Goal: Task Accomplishment & Management: Manage account settings

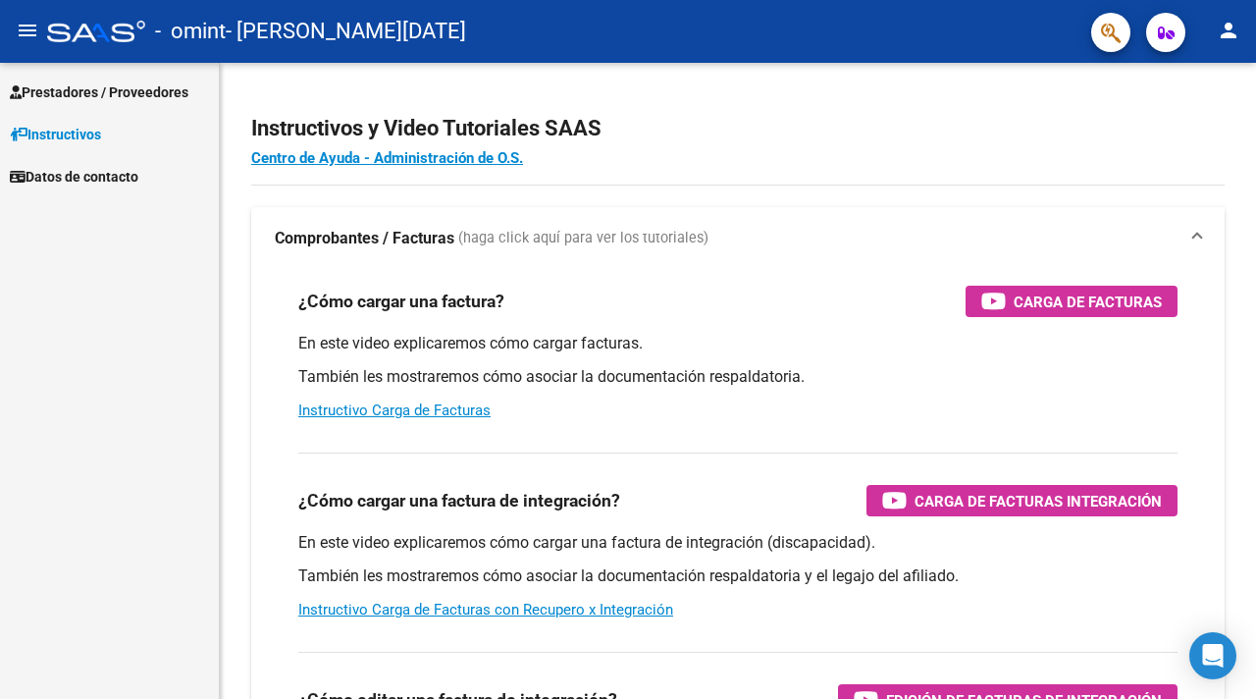
click at [88, 99] on span "Prestadores / Proveedores" at bounding box center [99, 92] width 179 height 22
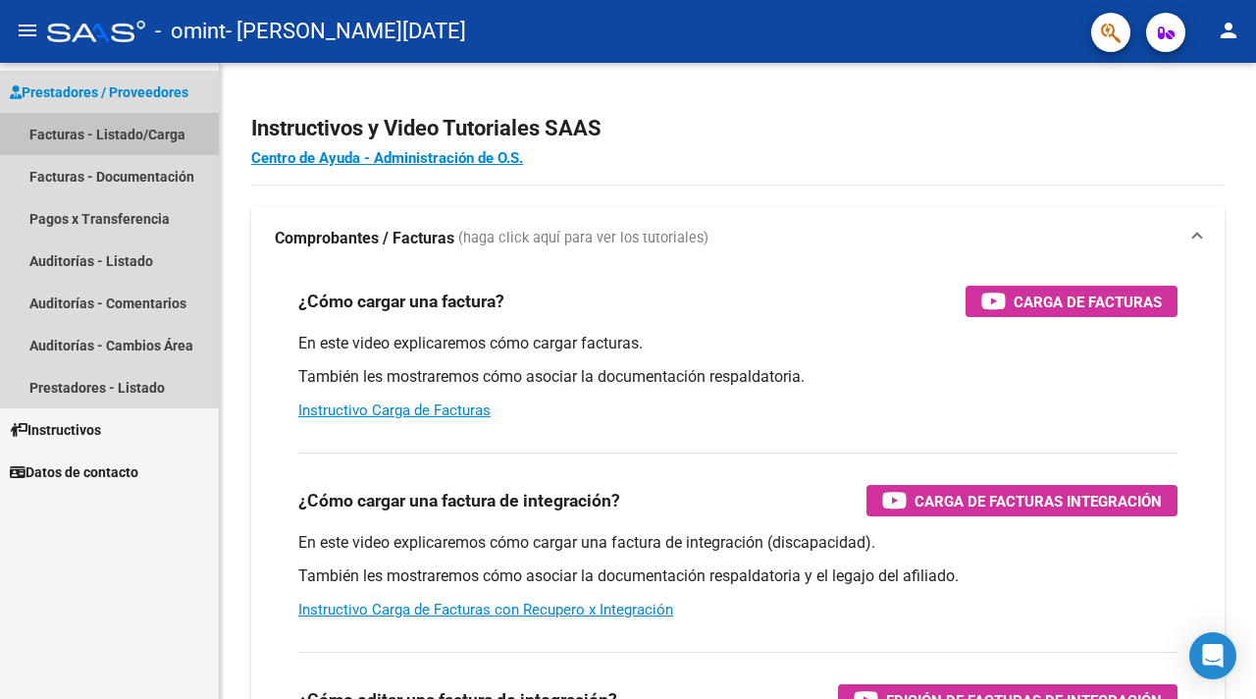
click at [80, 140] on link "Facturas - Listado/Carga" at bounding box center [109, 134] width 219 height 42
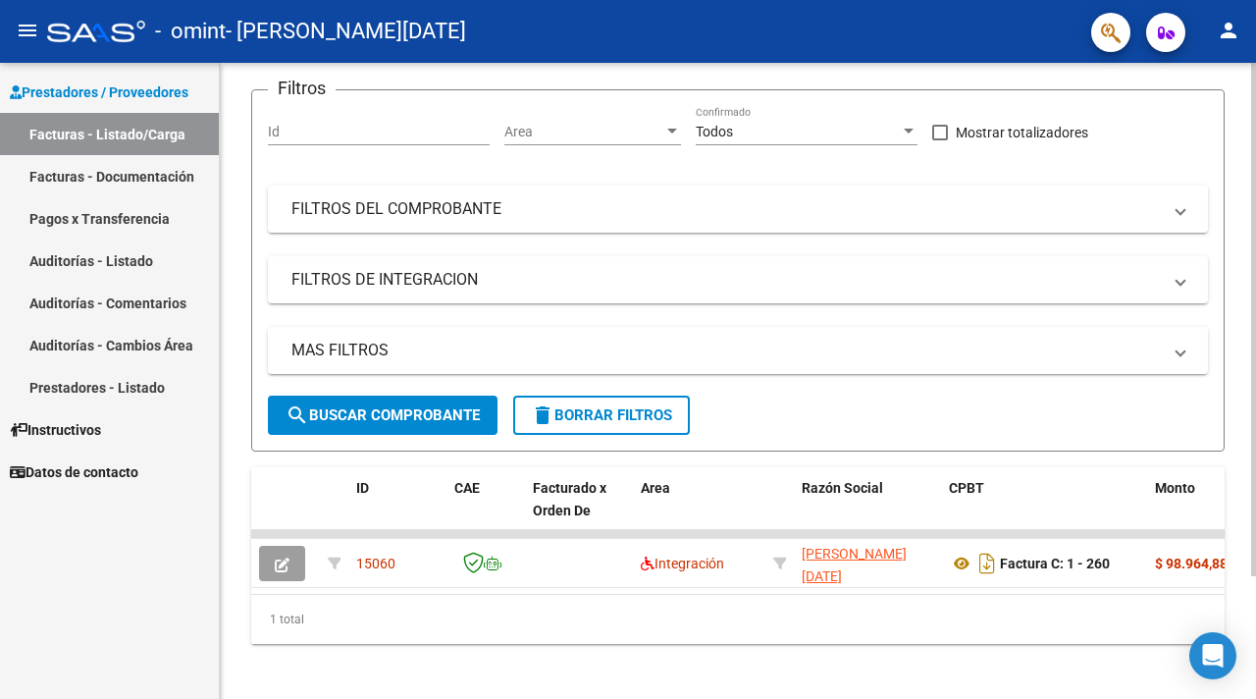
scroll to position [152, 0]
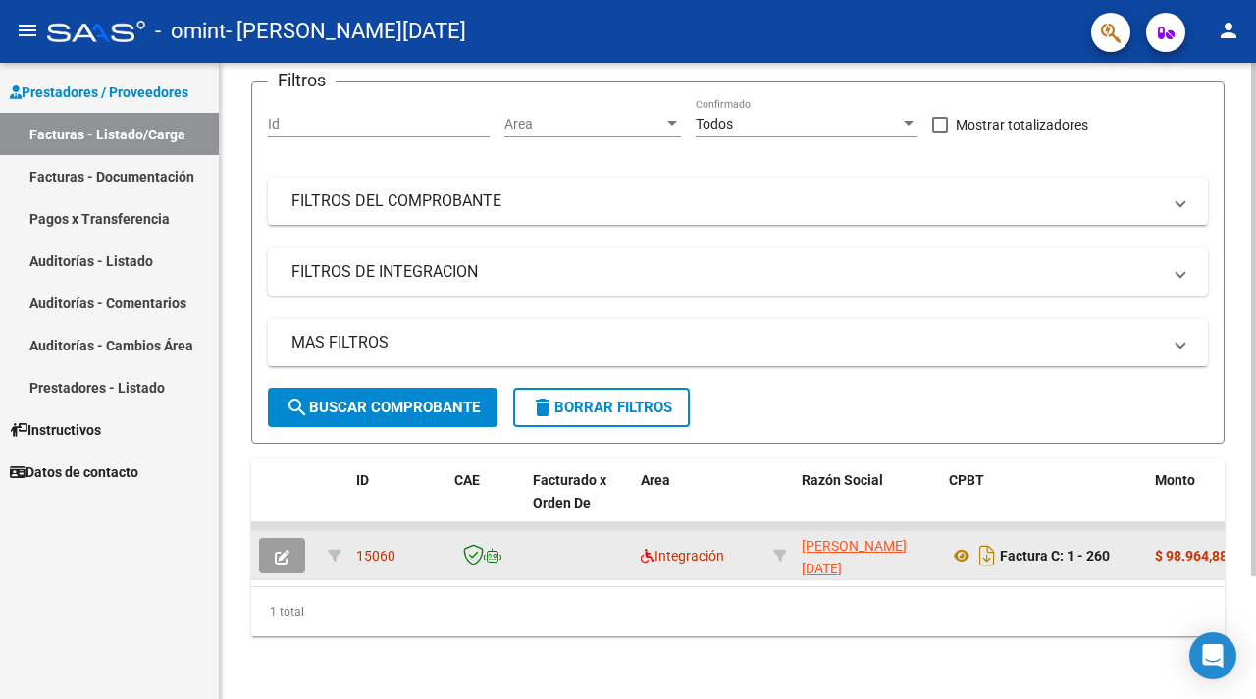
click at [608, 546] on datatable-body-cell at bounding box center [579, 555] width 108 height 48
click at [419, 552] on div "15060" at bounding box center [397, 556] width 82 height 23
click at [1136, 540] on div "Factura C: 1 - 260" at bounding box center [1044, 555] width 190 height 31
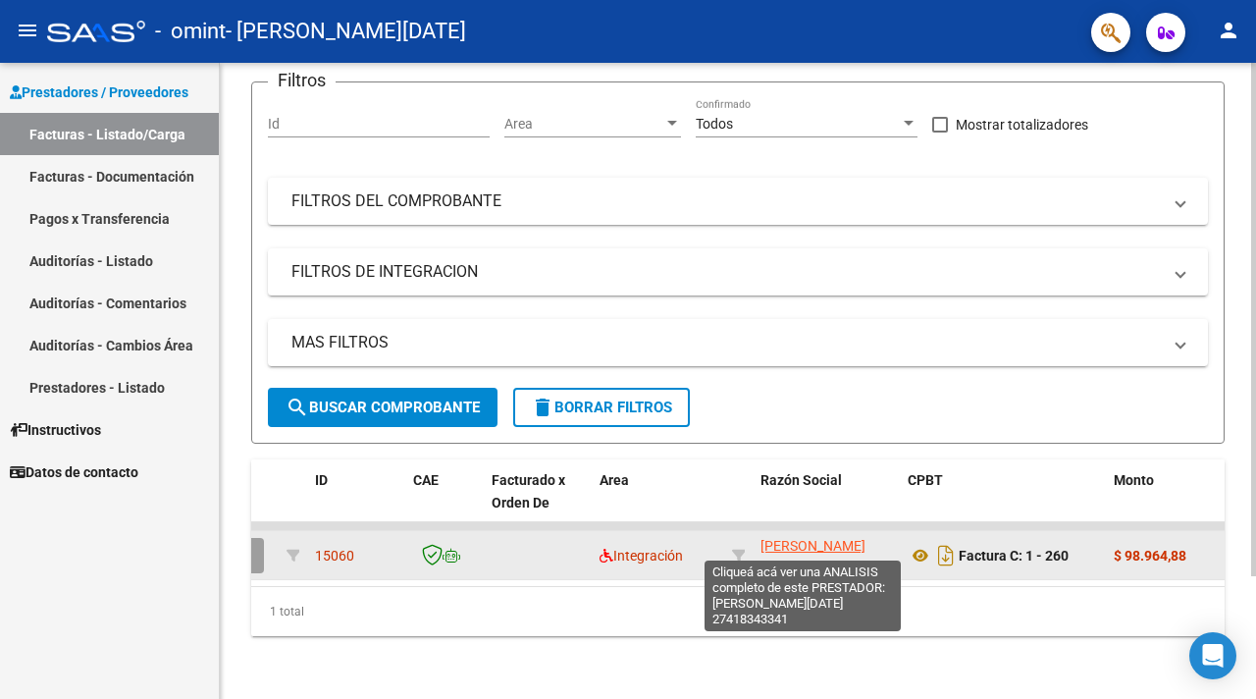
click at [802, 548] on span "[PERSON_NAME][DATE]" at bounding box center [812, 557] width 105 height 38
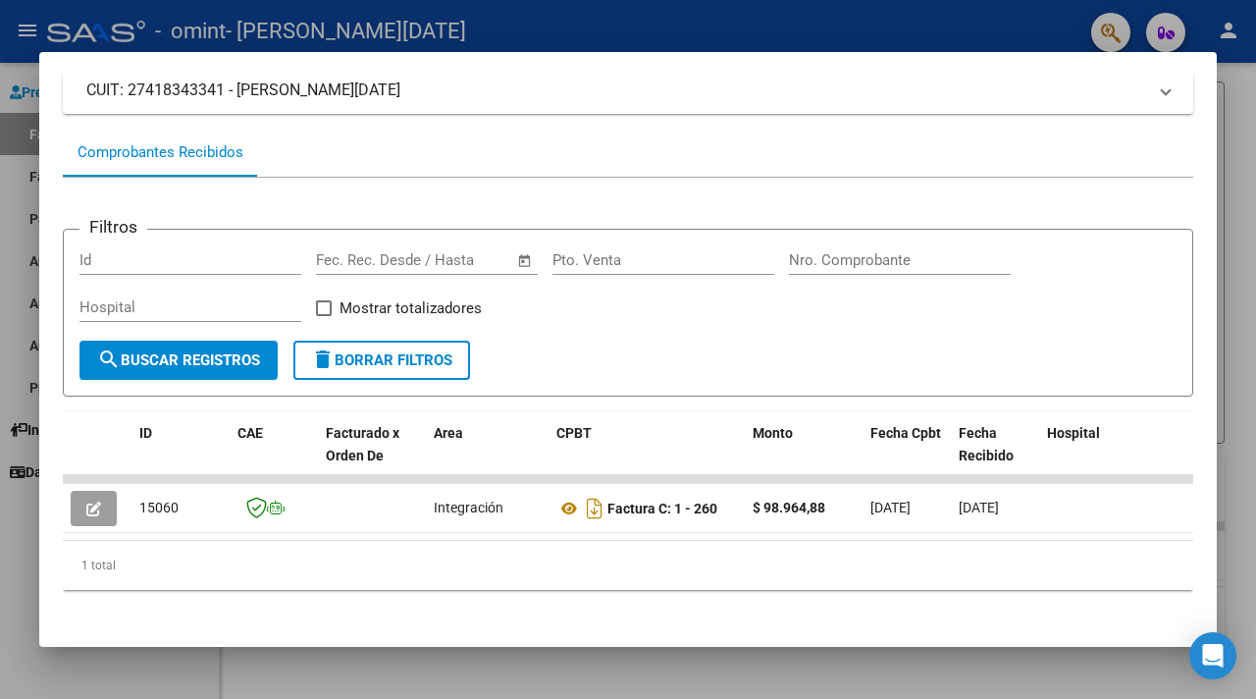
scroll to position [143, 0]
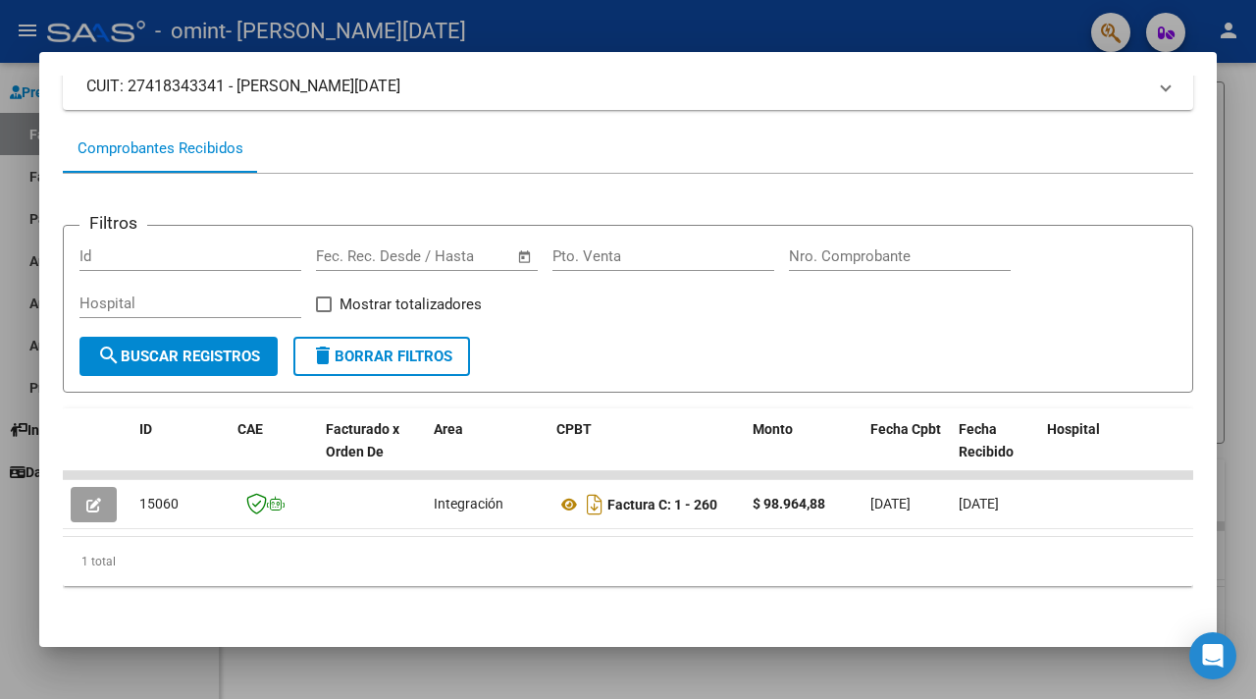
click at [3, 479] on div at bounding box center [628, 349] width 1256 height 699
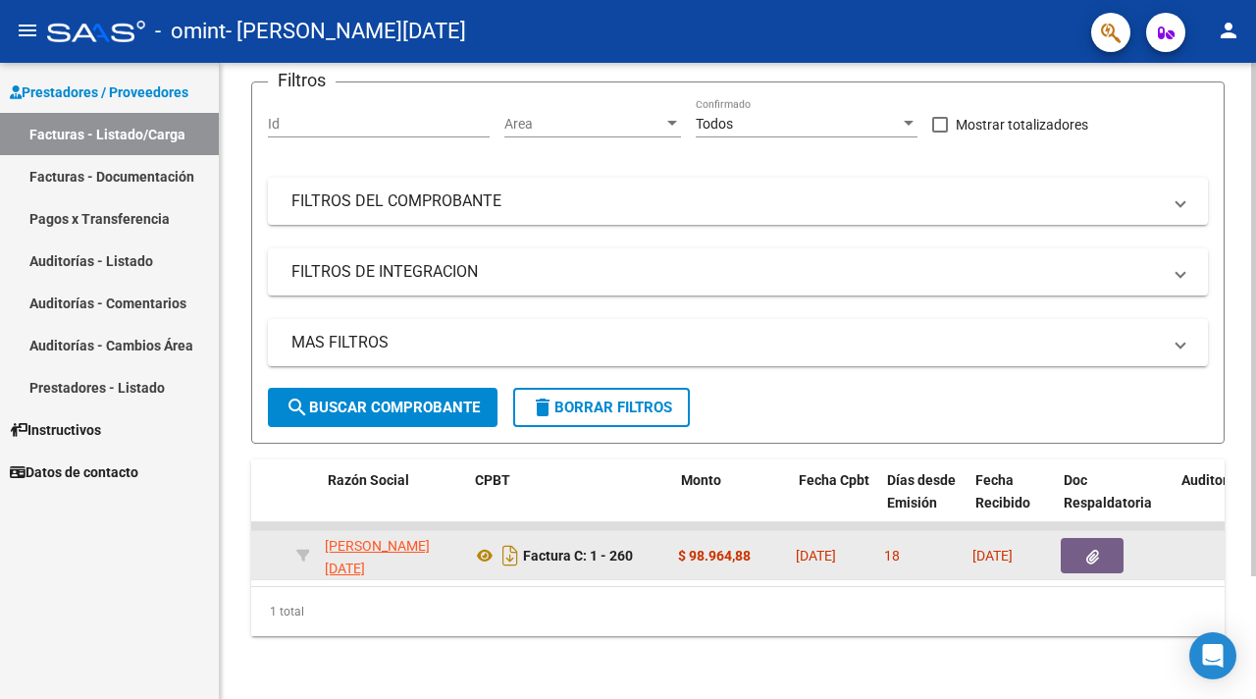
scroll to position [0, 476]
click at [816, 550] on span "[DATE]" at bounding box center [817, 555] width 40 height 16
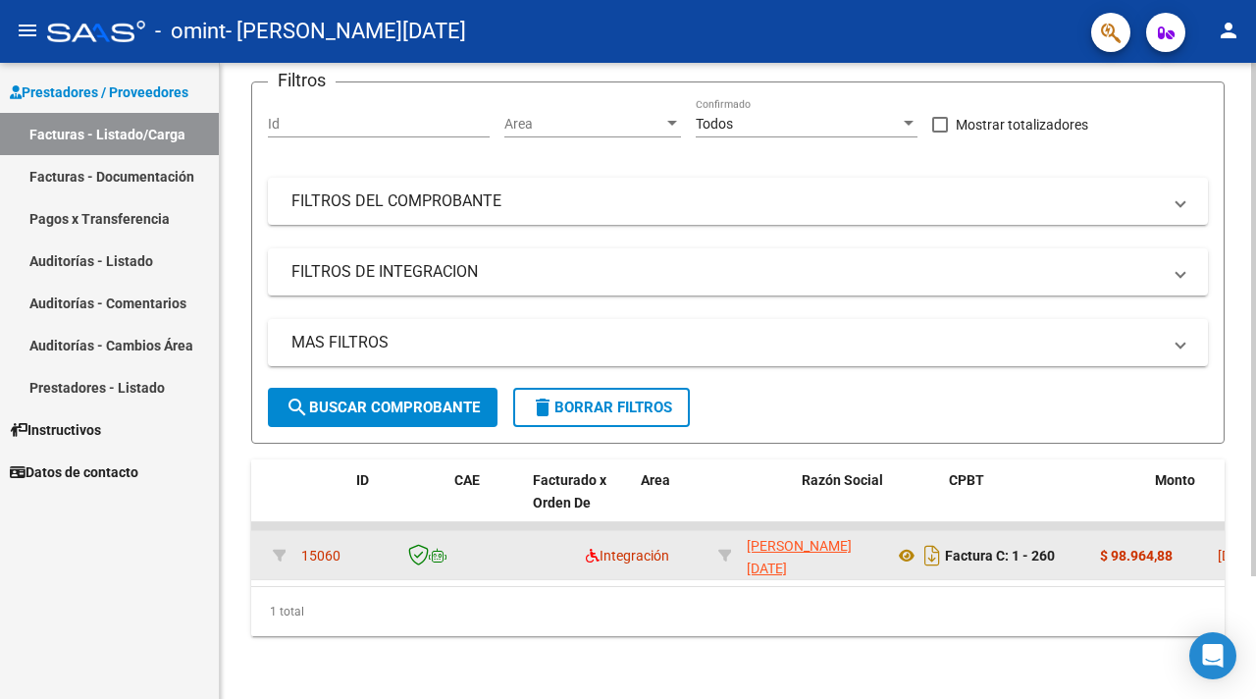
scroll to position [0, 0]
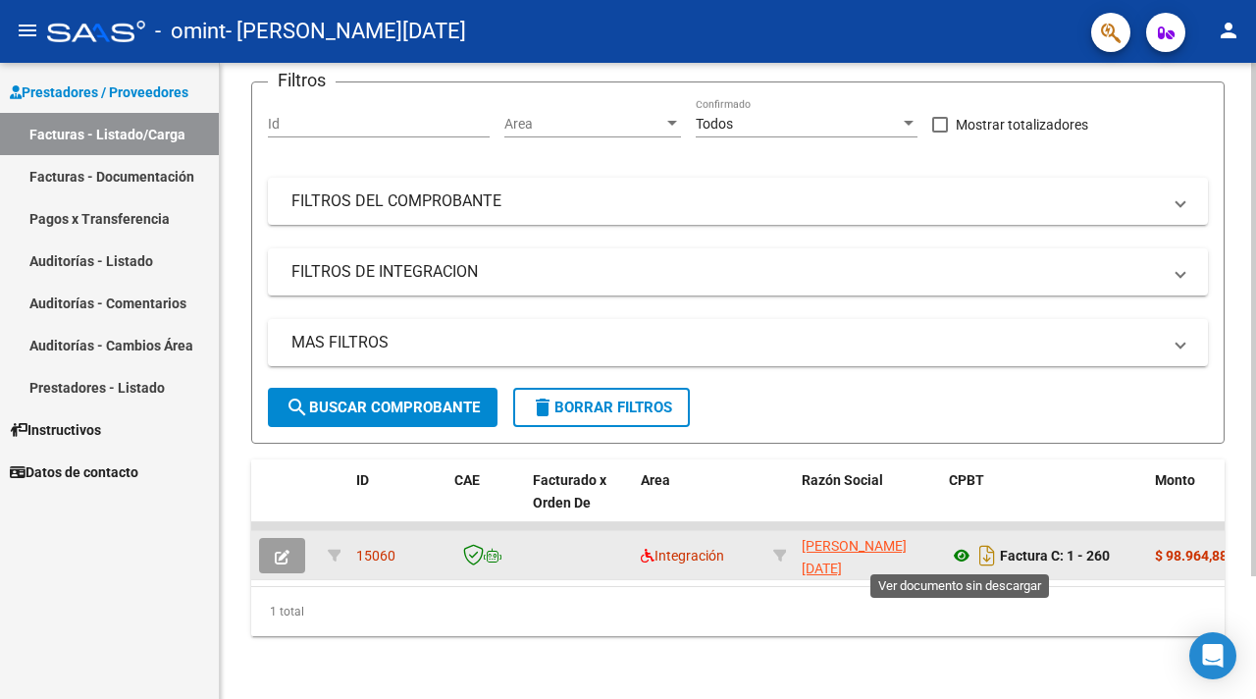
click at [960, 557] on icon at bounding box center [962, 556] width 26 height 24
